Goal: Task Accomplishment & Management: Manage account settings

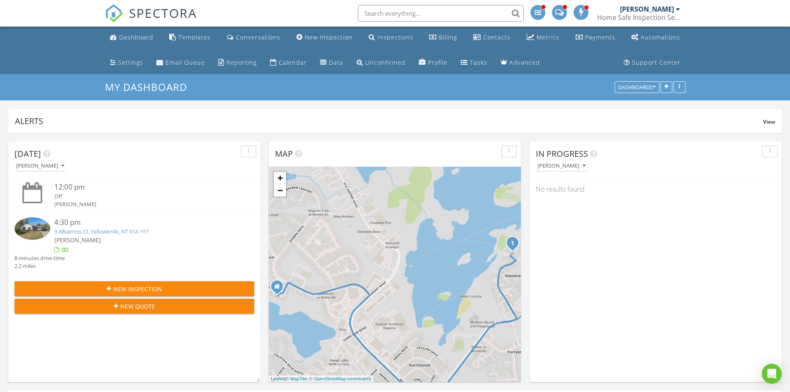
scroll to position [767, 803]
click at [395, 34] on div "Inspections" at bounding box center [395, 37] width 36 height 8
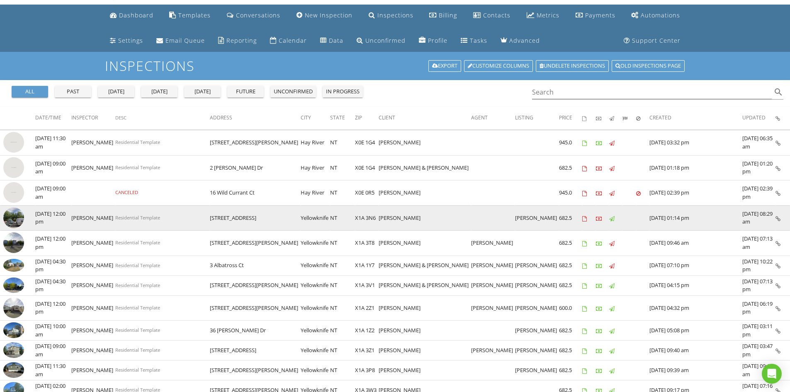
scroll to position [41, 0]
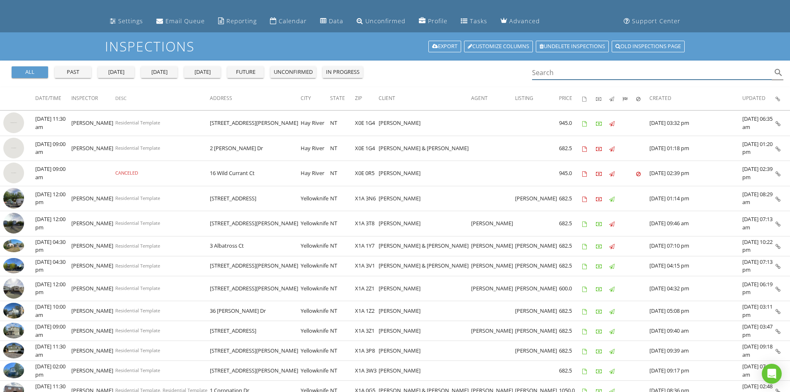
click at [567, 70] on input "Search" at bounding box center [652, 73] width 240 height 14
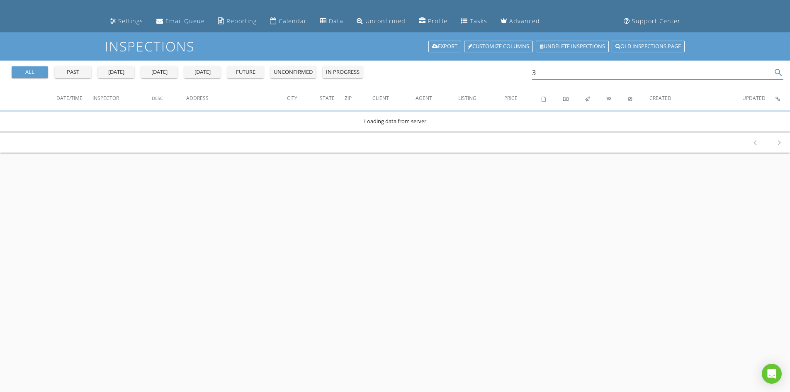
scroll to position [0, 0]
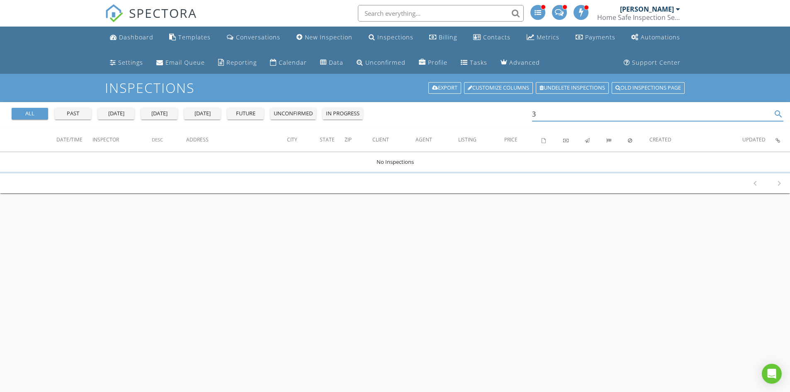
type input "3"
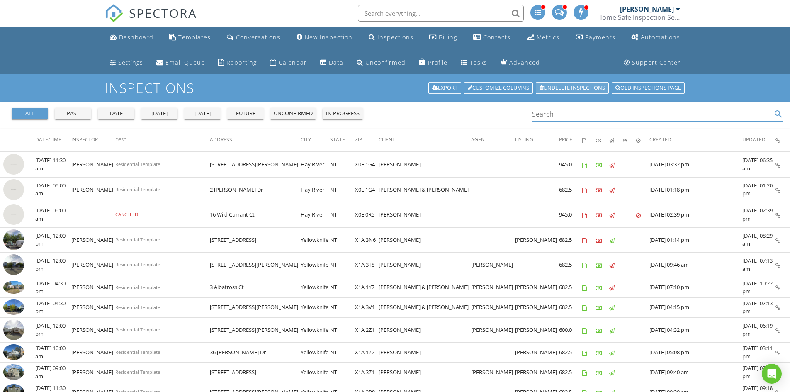
click at [576, 85] on link "Undelete inspections" at bounding box center [572, 88] width 73 height 12
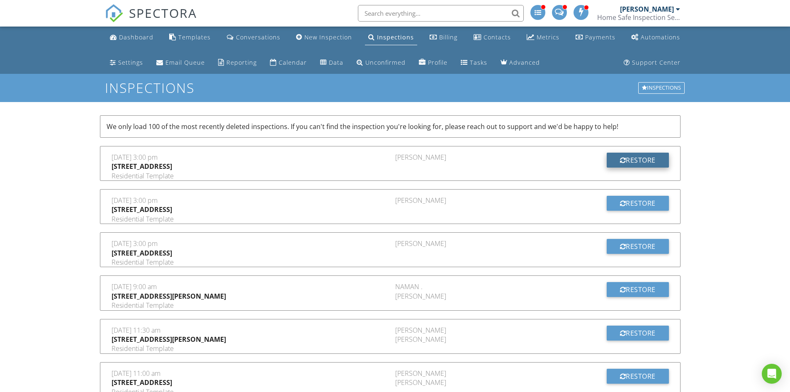
click at [630, 158] on div "Restore" at bounding box center [638, 160] width 62 height 15
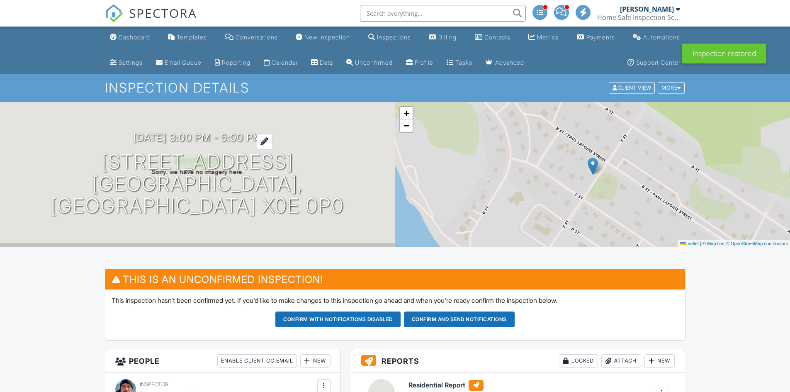
click at [241, 143] on h3 "08/30/2025 3:00 pm - 5:00 pm" at bounding box center [197, 137] width 129 height 11
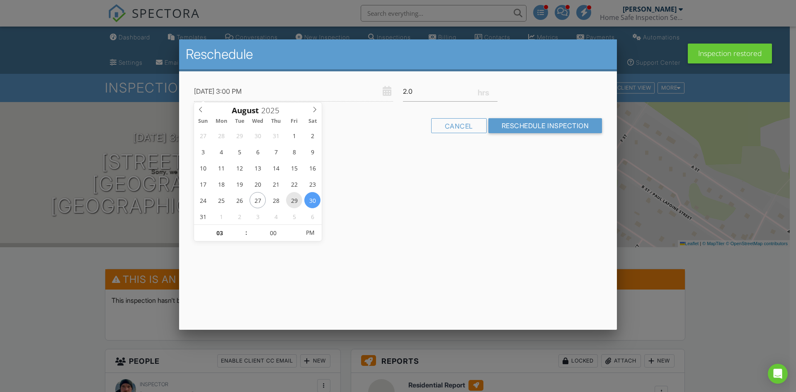
type input "08/29/2025 3:00 PM"
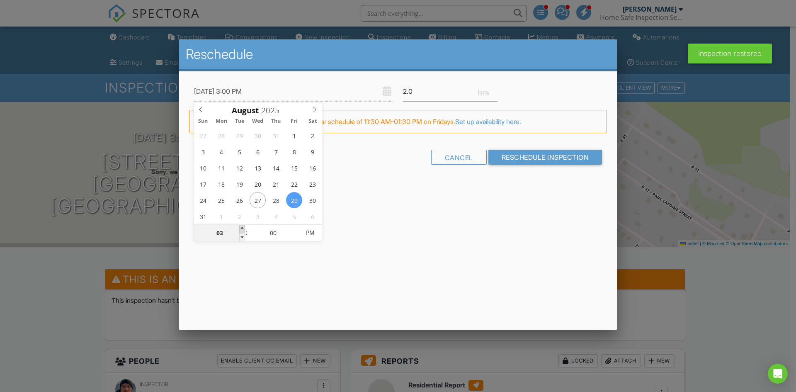
type input "04"
type input "08/29/2025 4:00 PM"
click at [243, 229] on span at bounding box center [242, 229] width 6 height 8
type input "05"
type input "08/29/2025 5:00 PM"
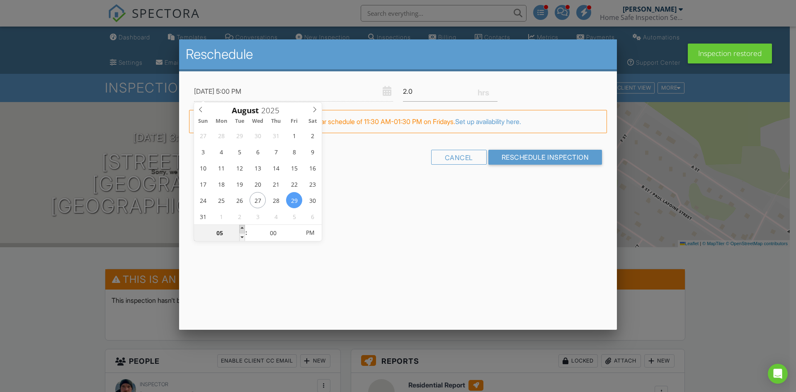
click at [243, 229] on span at bounding box center [242, 229] width 6 height 8
click at [482, 184] on div "08/29/2025 5:00 PM 2.0 Warning: this date/time is in the past. FYI: This is out…" at bounding box center [398, 129] width 438 height 116
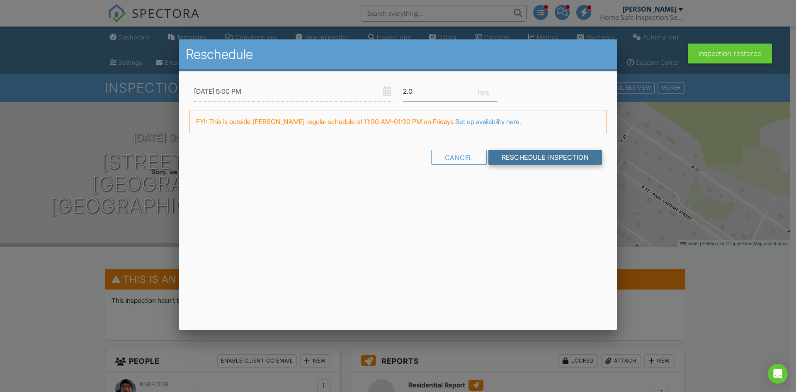
click at [520, 155] on input "Reschedule Inspection" at bounding box center [545, 157] width 114 height 15
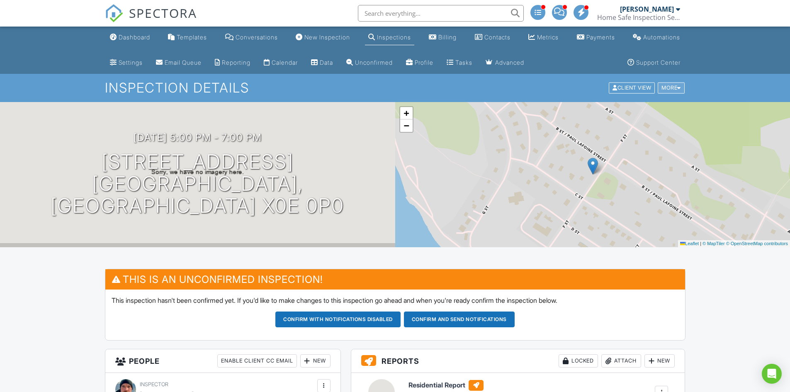
click at [674, 88] on div "More" at bounding box center [671, 88] width 27 height 11
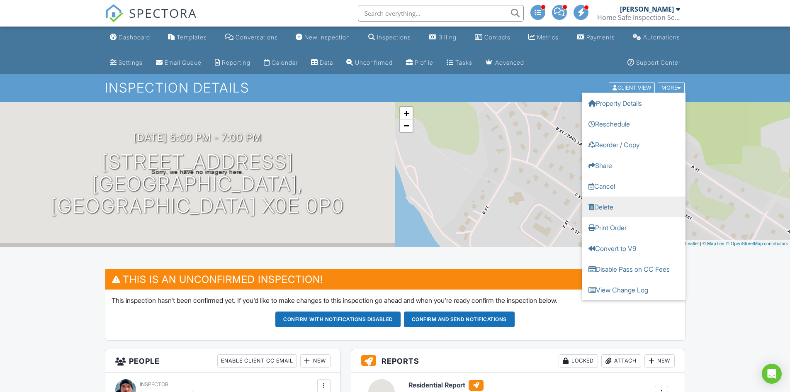
click at [634, 204] on link "Delete" at bounding box center [634, 207] width 104 height 21
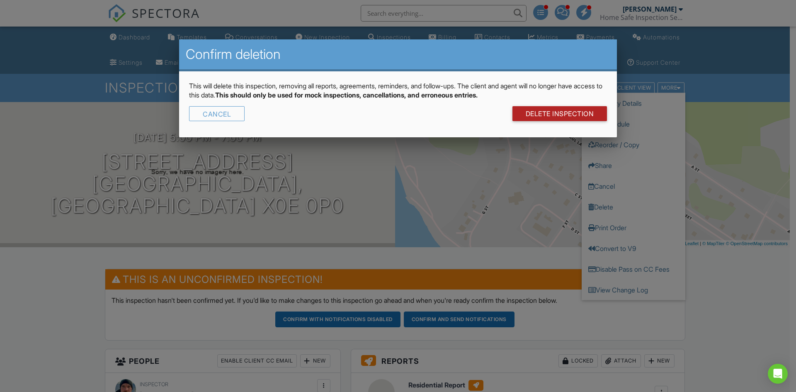
click at [580, 119] on link "DELETE Inspection" at bounding box center [559, 113] width 95 height 15
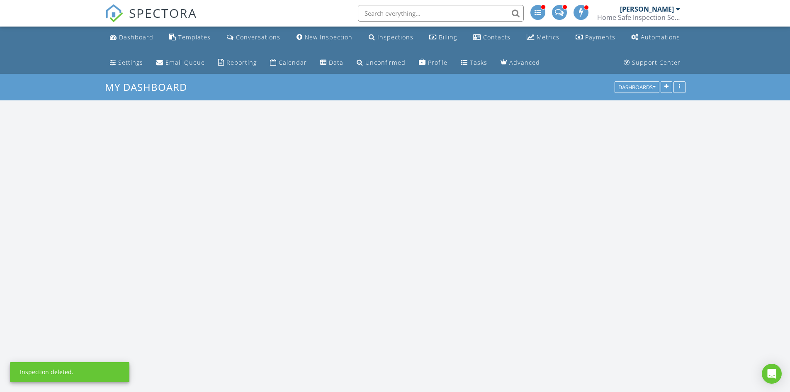
scroll to position [767, 803]
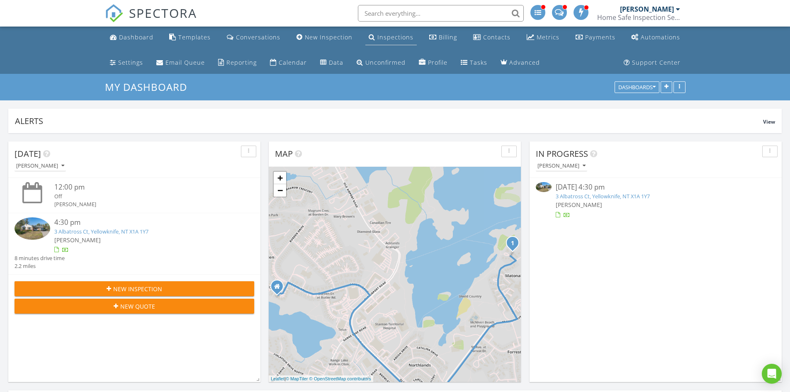
click at [395, 38] on div "Inspections" at bounding box center [395, 37] width 36 height 8
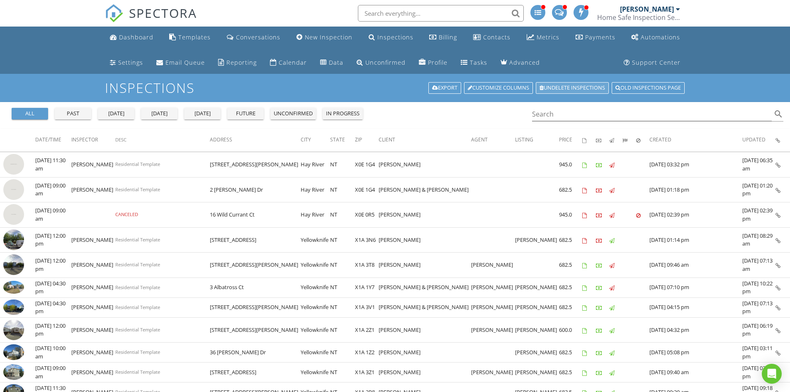
click at [591, 85] on link "Undelete inspections" at bounding box center [572, 88] width 73 height 12
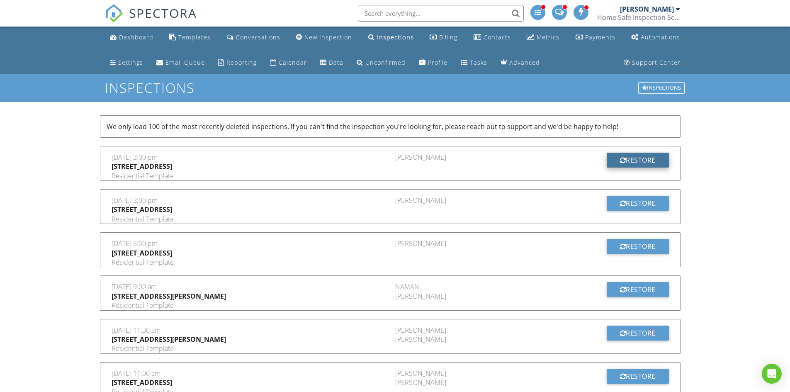
click at [638, 158] on div "Restore" at bounding box center [638, 160] width 62 height 15
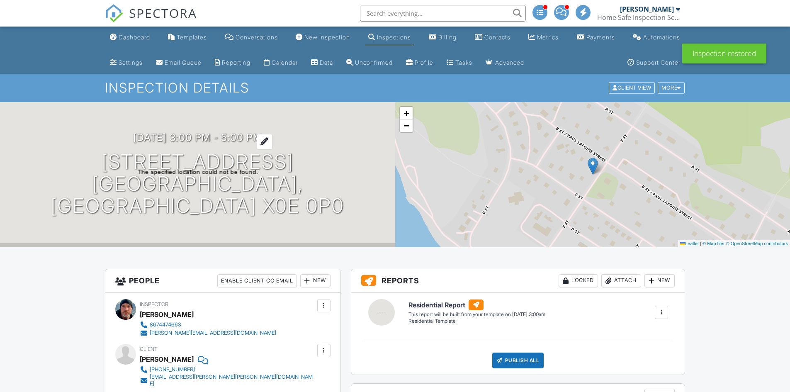
click at [247, 143] on h3 "08/30/2025 3:00 pm - 5:00 pm" at bounding box center [197, 137] width 129 height 11
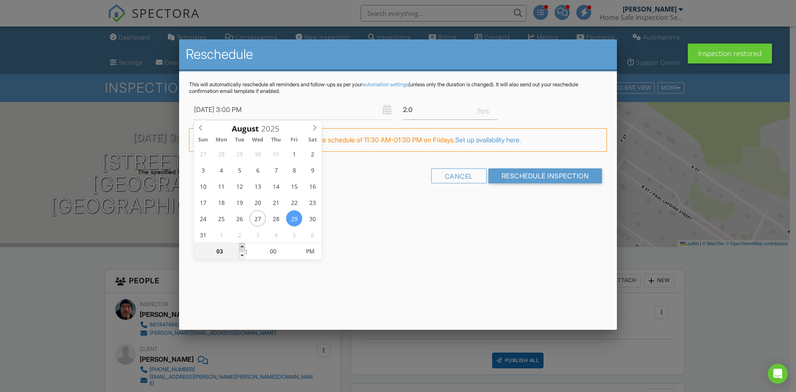
type input "08/29/2025 4:00 PM"
type input "04"
click at [243, 248] on span at bounding box center [242, 247] width 6 height 8
type input "08/29/2025 5:00 PM"
type input "05"
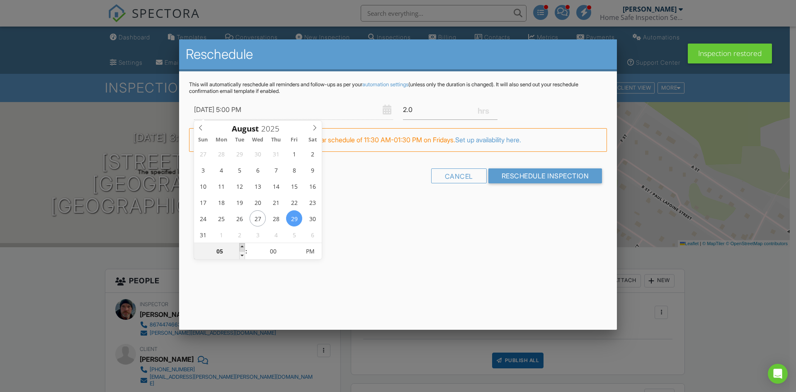
click at [243, 248] on span at bounding box center [242, 247] width 6 height 8
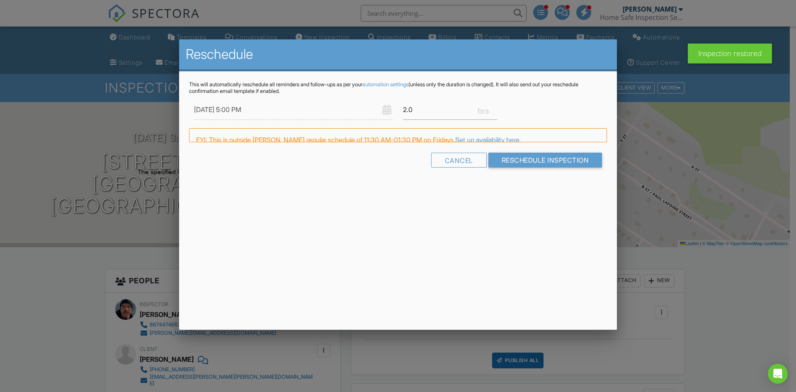
click at [410, 221] on div "Reschedule This will automatically reschedule all reminders and follow-ups as p…" at bounding box center [398, 184] width 438 height 290
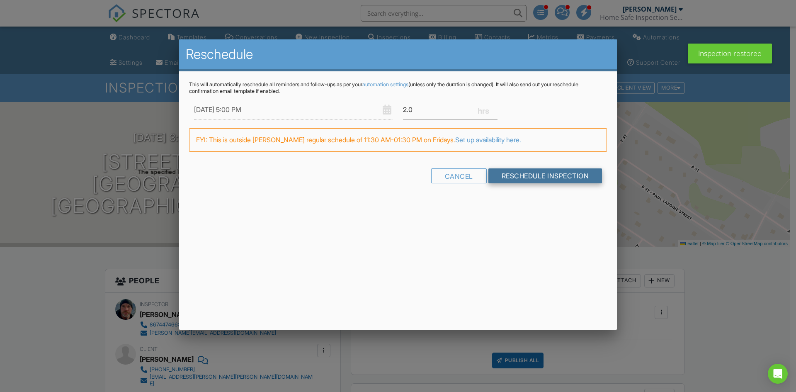
click at [517, 175] on input "Reschedule Inspection" at bounding box center [545, 175] width 114 height 15
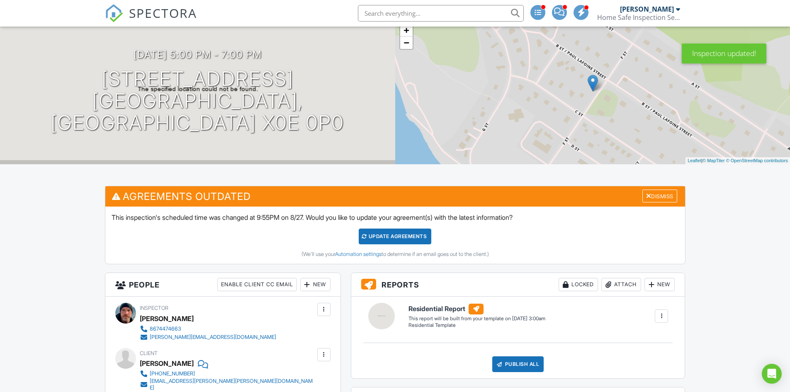
click at [382, 237] on div "Update Agreements" at bounding box center [395, 236] width 73 height 16
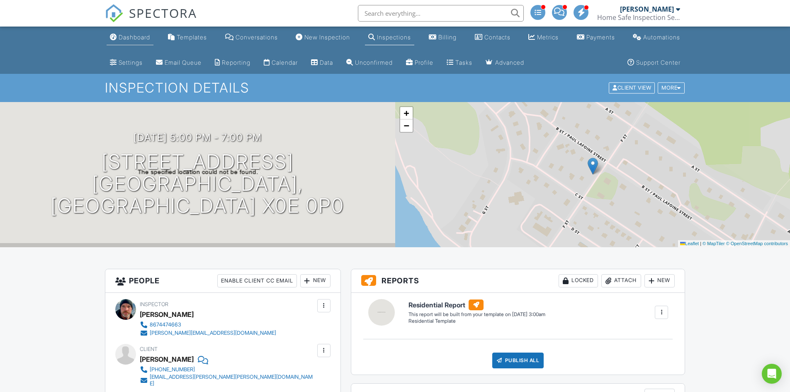
click at [141, 37] on div "Dashboard" at bounding box center [135, 37] width 32 height 7
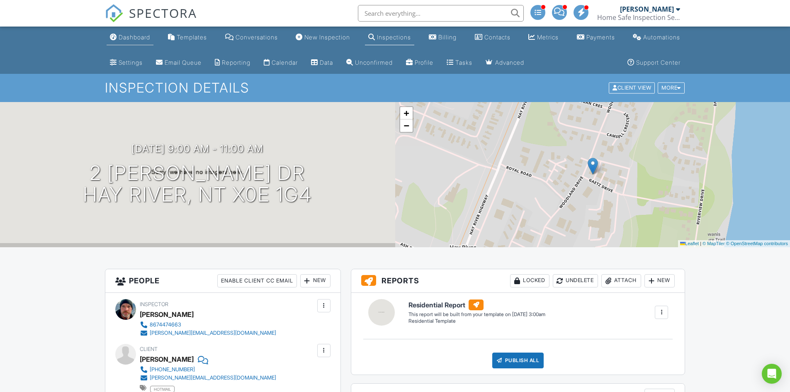
click at [150, 33] on link "Dashboard" at bounding box center [130, 37] width 47 height 15
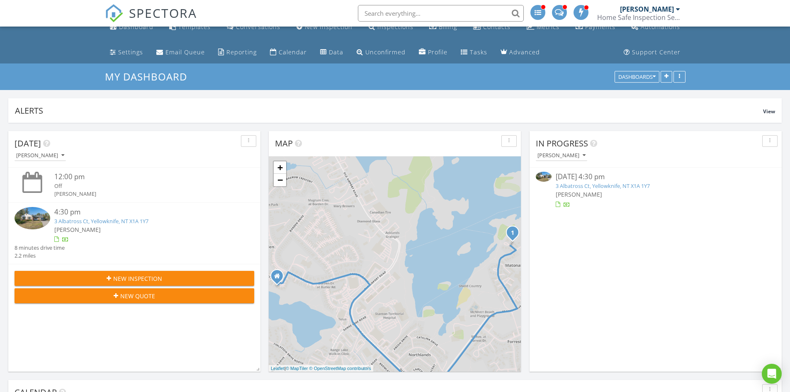
scroll to position [83, 0]
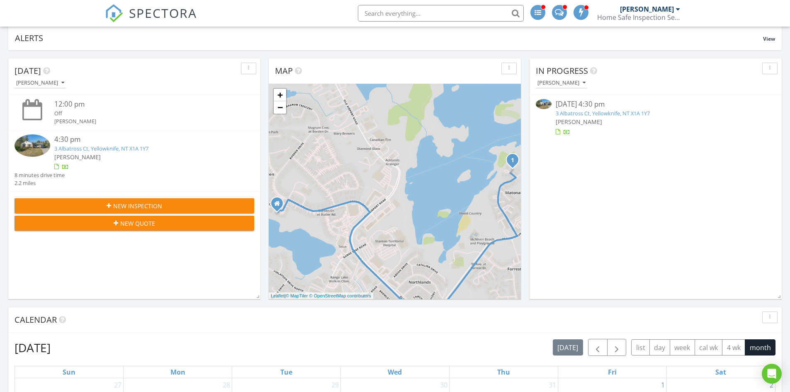
click at [587, 111] on link "3 Albatross Ct, Yellowknife, NT X1A 1Y7" at bounding box center [603, 112] width 94 height 7
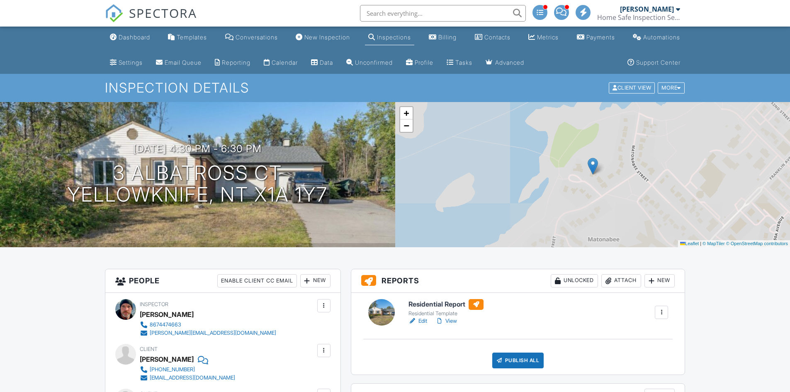
click at [423, 318] on link "Edit" at bounding box center [417, 321] width 19 height 8
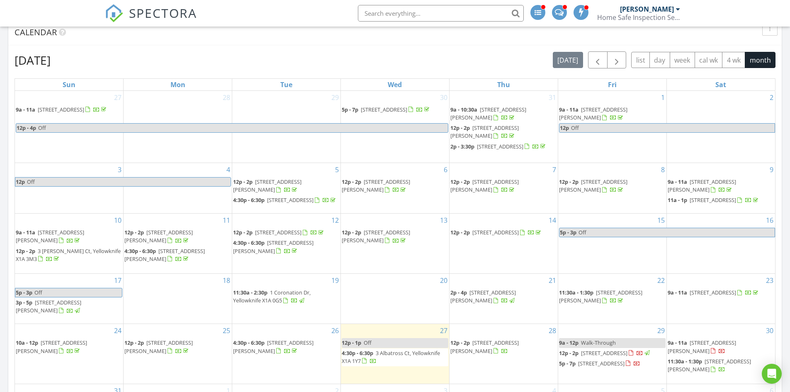
scroll to position [415, 0]
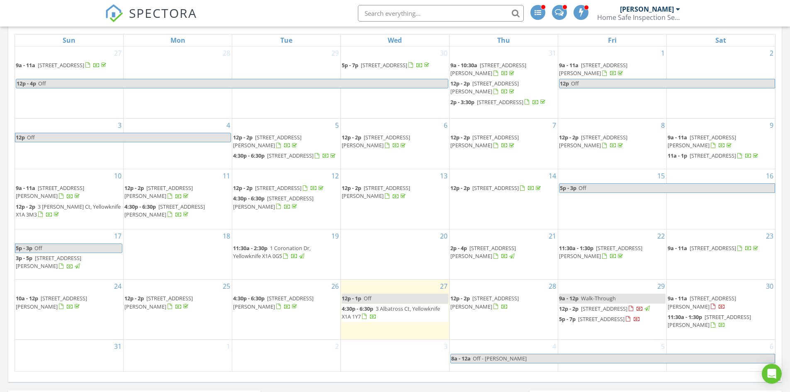
click at [504, 297] on span "178 Rivett Crescent, Yellowknife X1A 3T8" at bounding box center [484, 301] width 68 height 15
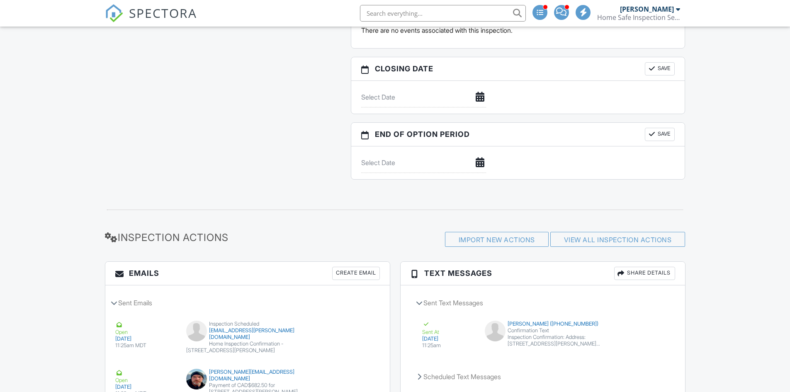
scroll to position [1003, 0]
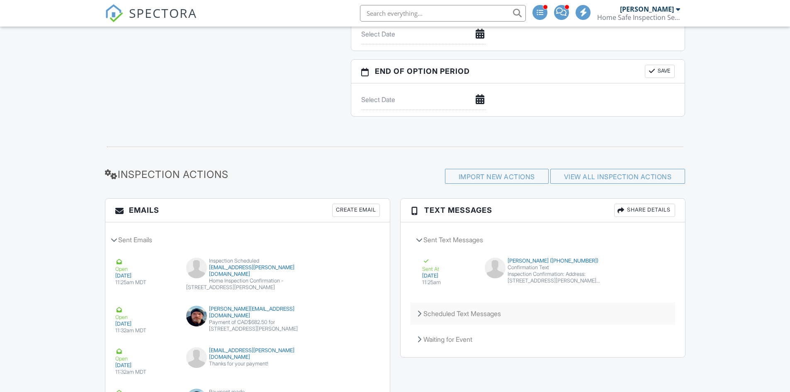
click at [473, 302] on div "Scheduled Text Messages" at bounding box center [542, 313] width 265 height 22
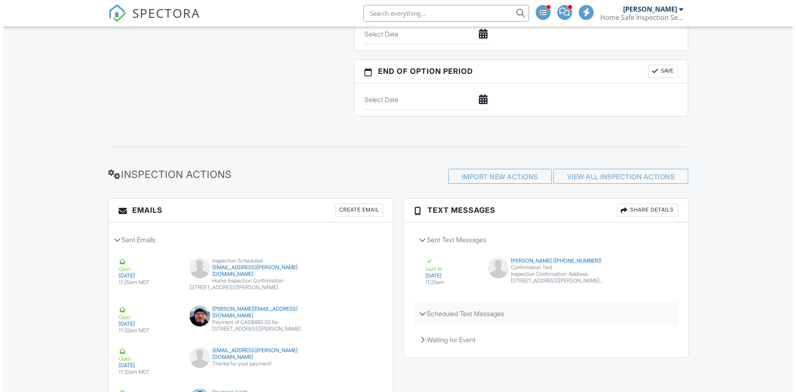
scroll to position [1106, 0]
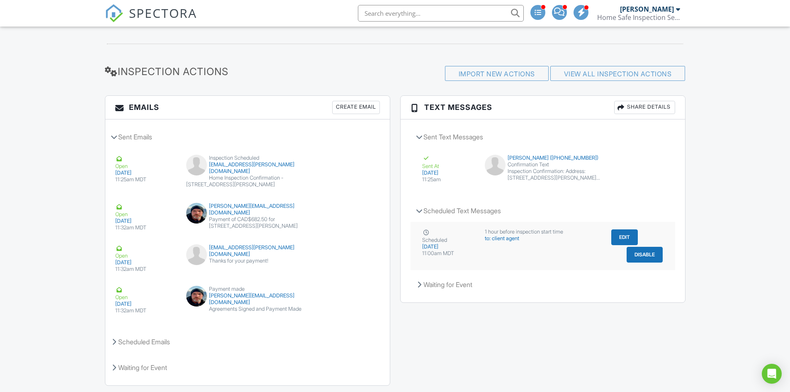
click at [619, 236] on button "Edit" at bounding box center [624, 237] width 27 height 16
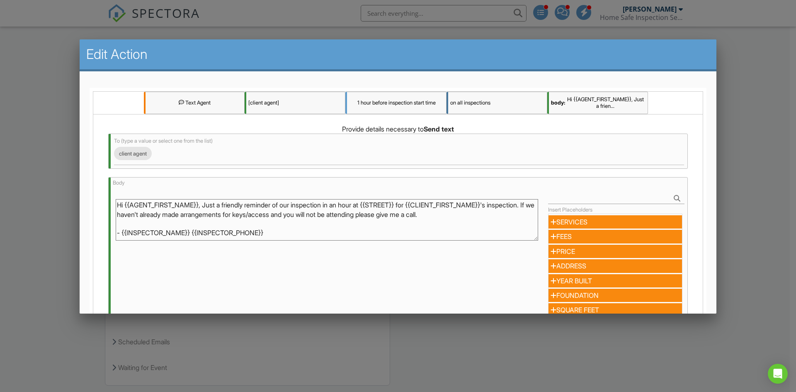
drag, startPoint x: 207, startPoint y: 204, endPoint x: 288, endPoint y: 202, distance: 80.9
click at [288, 202] on textarea "Hi {{AGENT_FIRST_NAME}}, Just a friendly reminder of our inspection in an hour …" at bounding box center [327, 219] width 423 height 41
click at [239, 214] on textarea "Hi {{AGENT_FIRST_NAME}}, are you back in town? Reminder of our inspection in an…" at bounding box center [327, 219] width 423 height 41
drag, startPoint x: 245, startPoint y: 214, endPoint x: 250, endPoint y: 221, distance: 7.8
click at [251, 220] on textarea "Hi {{AGENT_FIRST_NAME}}, are you back in town? Reminder of our inspection in an…" at bounding box center [327, 219] width 423 height 41
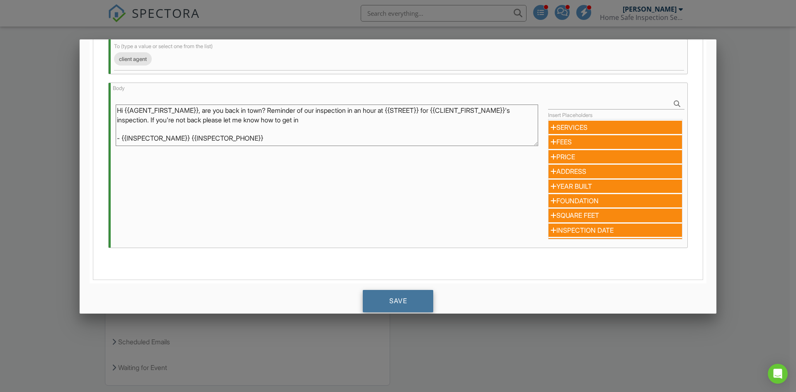
scroll to position [122, 0]
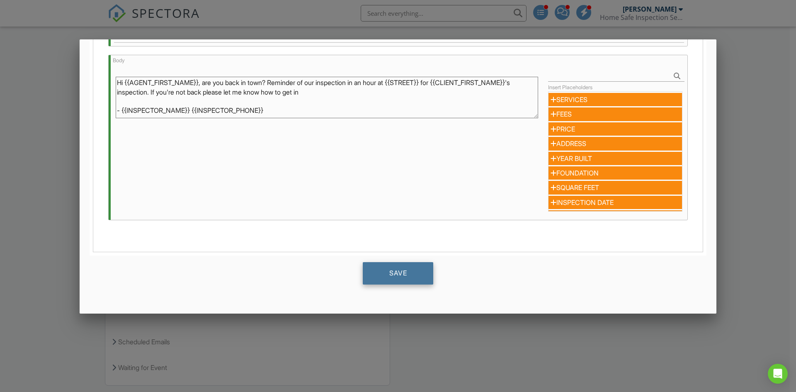
type textarea "Hi {{AGENT_FIRST_NAME}}, are you back in town? Reminder of our inspection in an…"
click at [398, 270] on div "Save" at bounding box center [398, 273] width 70 height 22
